Goal: Task Accomplishment & Management: Manage account settings

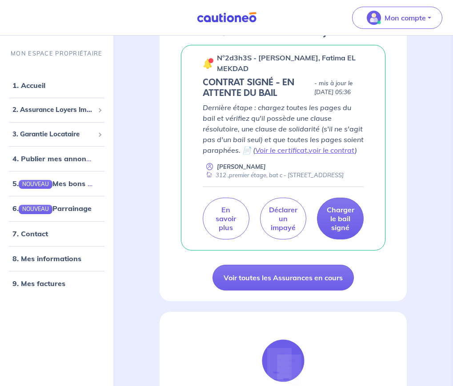
scroll to position [164, 0]
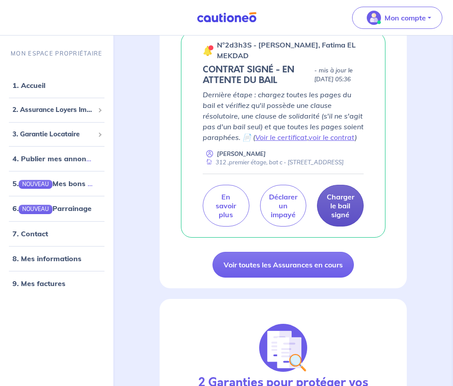
click at [343, 217] on p "Charger le bail signé" at bounding box center [341, 205] width 28 height 27
click at [338, 213] on p "Charger le bail signé" at bounding box center [341, 205] width 28 height 27
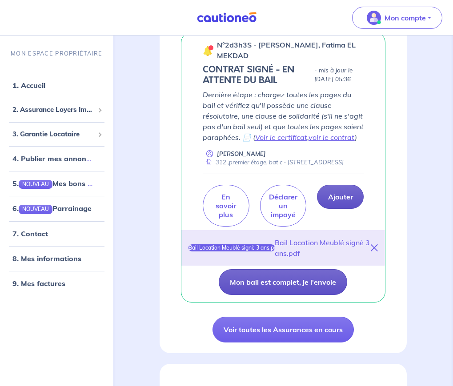
click at [265, 293] on button "Mon bail est complet, je l'envoie" at bounding box center [283, 282] width 128 height 26
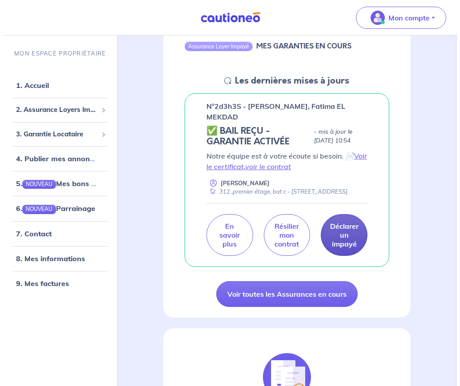
scroll to position [104, 0]
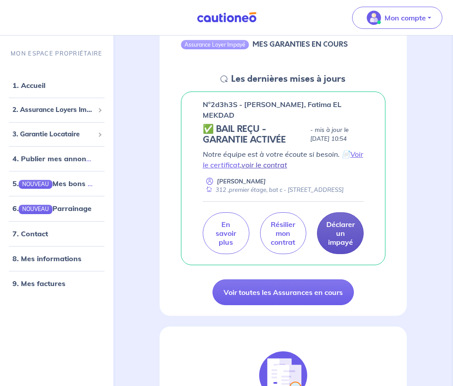
click at [263, 166] on link "voir le contrat" at bounding box center [264, 164] width 46 height 9
click at [223, 164] on link "Voir le certificat" at bounding box center [283, 160] width 160 height 20
click at [227, 243] on p "En savoir plus" at bounding box center [226, 233] width 24 height 27
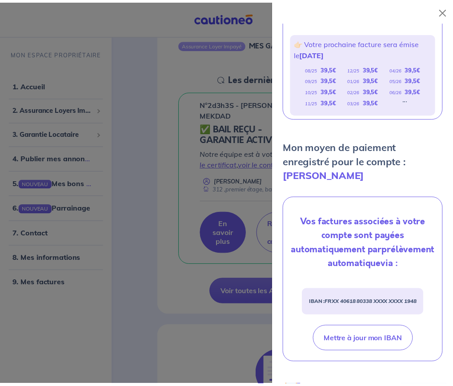
scroll to position [223, 0]
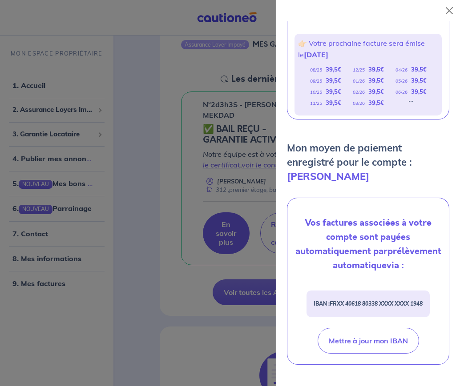
click at [129, 200] on div at bounding box center [230, 193] width 460 height 386
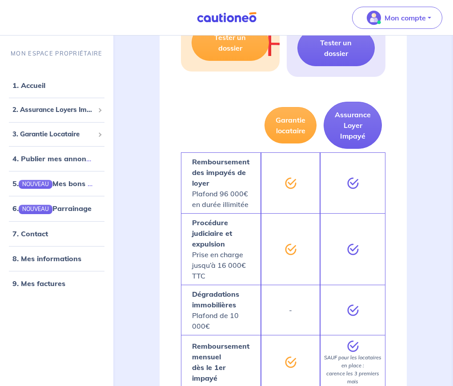
scroll to position [635, 0]
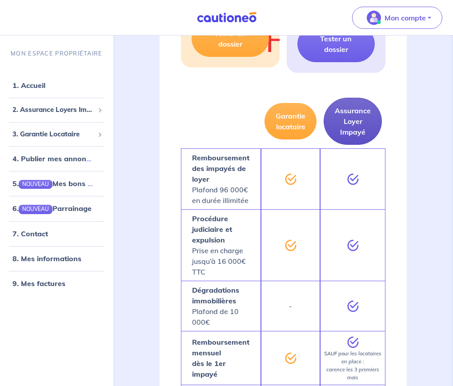
click at [366, 131] on button "Assurance Loyer Impayé" at bounding box center [353, 121] width 58 height 47
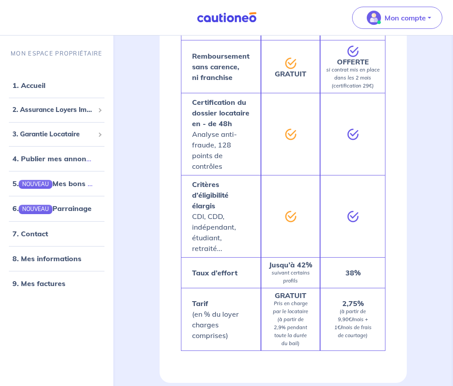
scroll to position [944, 0]
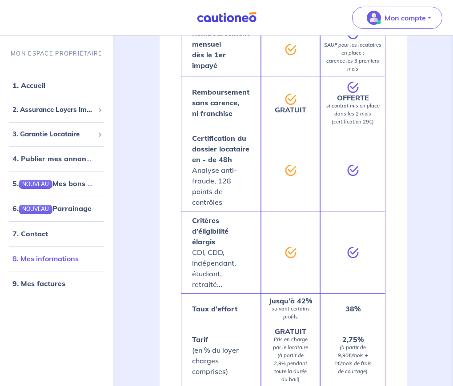
click at [35, 259] on link "8. Mes informations" at bounding box center [45, 258] width 66 height 9
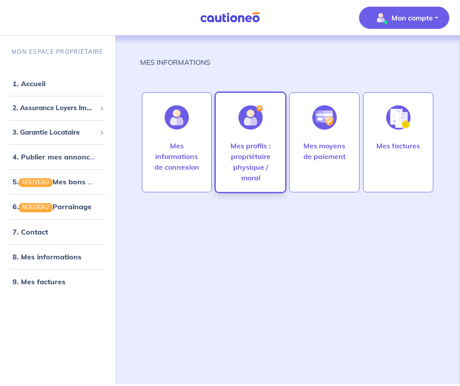
click at [248, 158] on p "Mes profils : propriétaire physique / moral" at bounding box center [250, 161] width 52 height 43
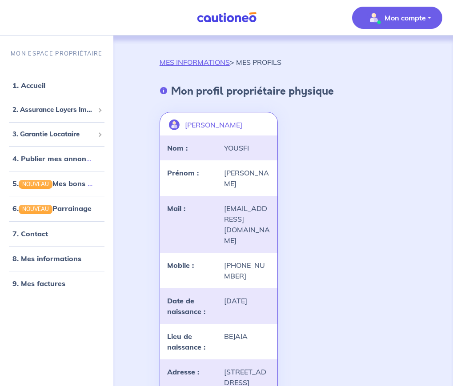
click at [429, 17] on button "Mon compte" at bounding box center [397, 18] width 90 height 22
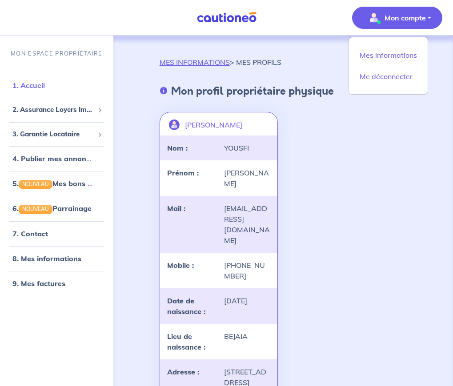
click at [40, 85] on link "1. Accueil" at bounding box center [28, 85] width 32 height 9
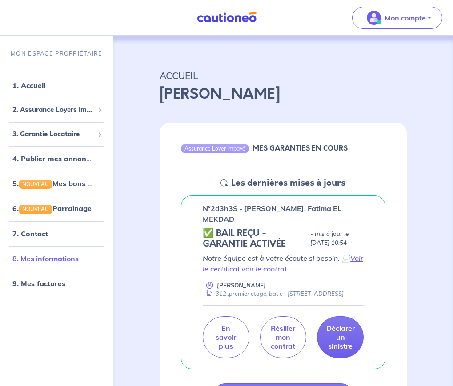
click at [39, 257] on link "8. Mes informations" at bounding box center [45, 258] width 66 height 9
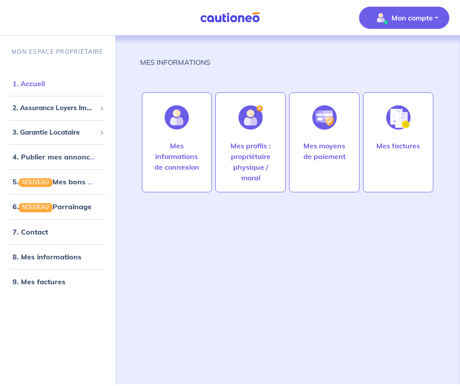
click at [31, 84] on link "1. Accueil" at bounding box center [28, 83] width 32 height 9
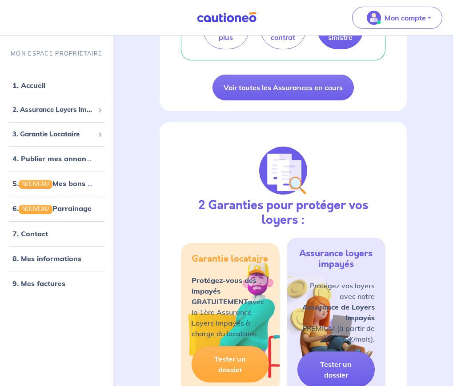
scroll to position [324, 0]
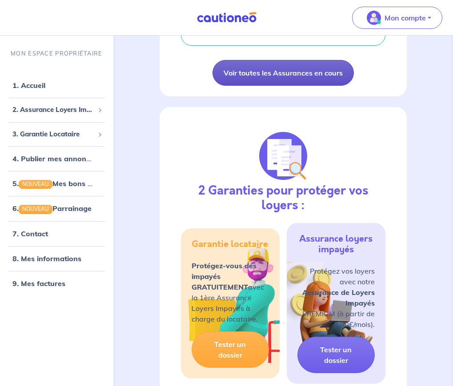
click at [282, 86] on link "Voir toutes les Assurances en cours" at bounding box center [282, 73] width 141 height 26
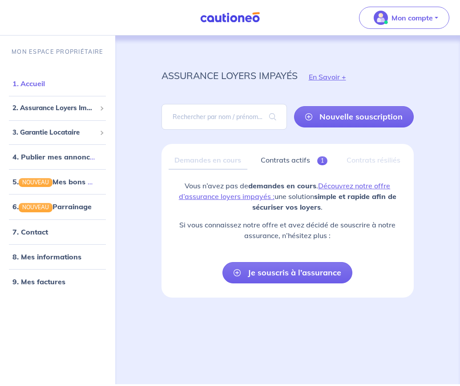
click at [43, 86] on link "1. Accueil" at bounding box center [28, 83] width 32 height 9
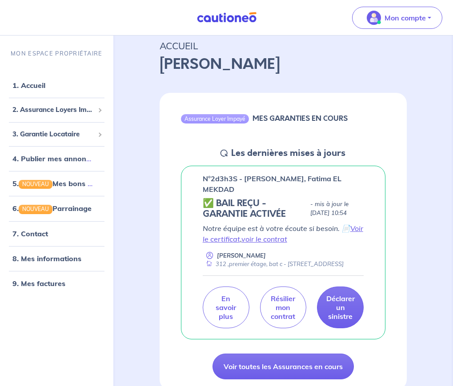
scroll to position [23, 0]
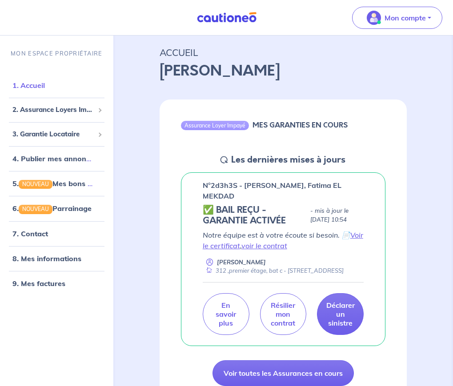
click at [39, 84] on link "1. Accueil" at bounding box center [28, 85] width 32 height 9
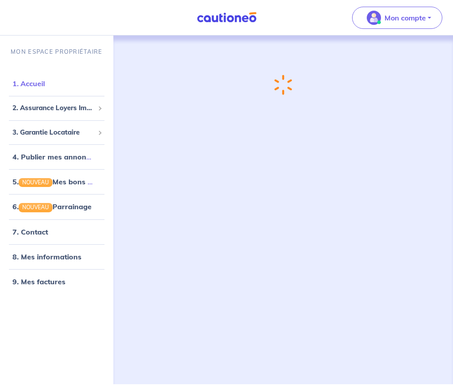
scroll to position [0, 0]
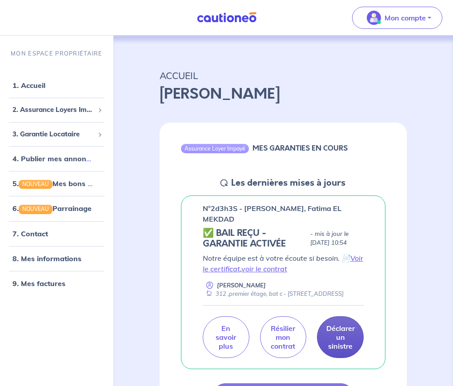
click at [341, 348] on p "Déclarer un sinistre" at bounding box center [340, 337] width 28 height 27
